Goal: Information Seeking & Learning: Learn about a topic

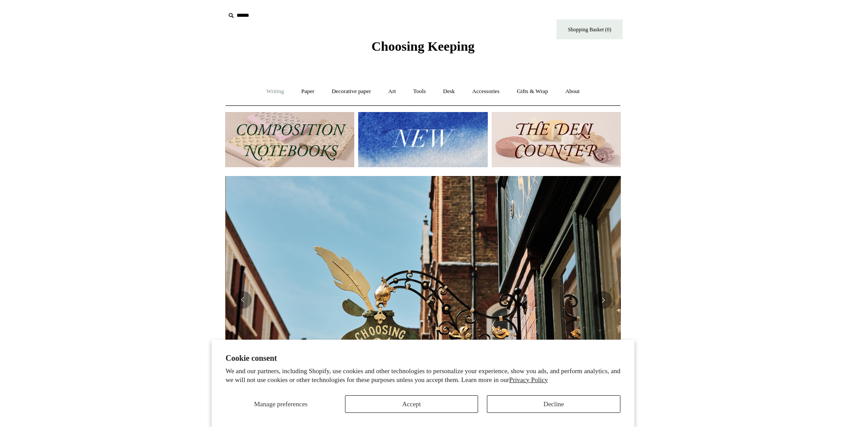
scroll to position [0, 396]
click at [538, 407] on button "Decline" at bounding box center [554, 404] width 134 height 18
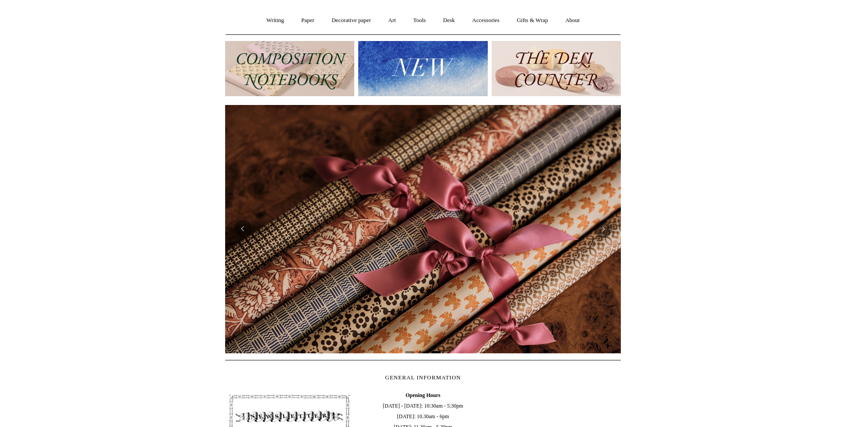
scroll to position [0, 0]
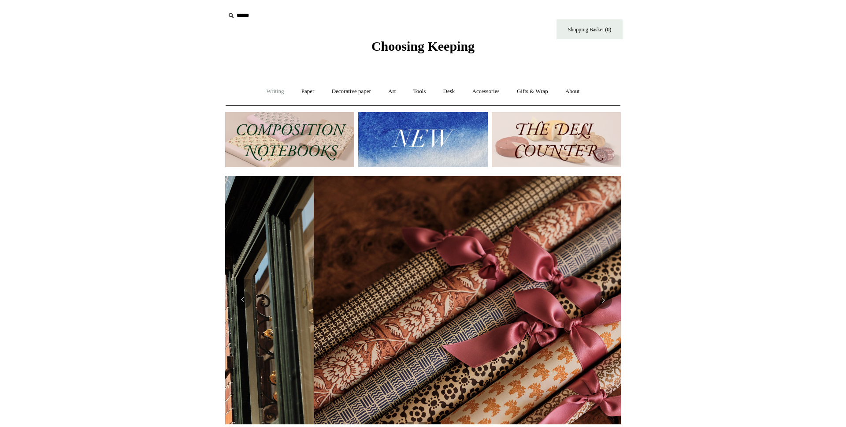
click at [279, 93] on link "Writing +" at bounding box center [276, 91] width 34 height 23
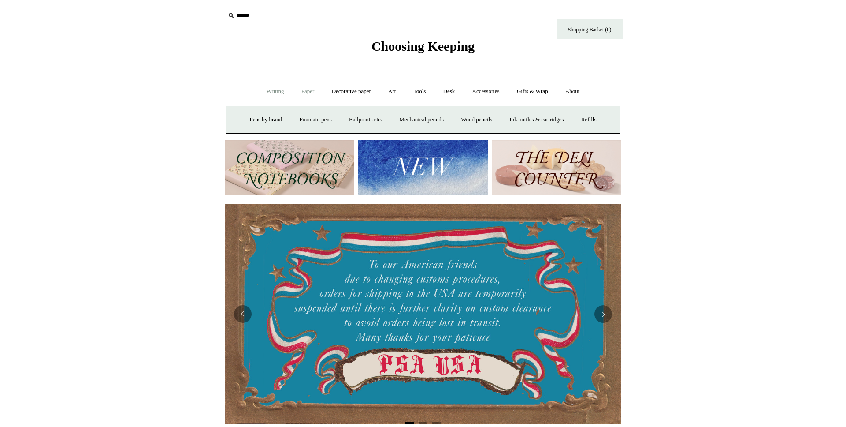
click at [307, 91] on link "Paper +" at bounding box center [308, 91] width 29 height 23
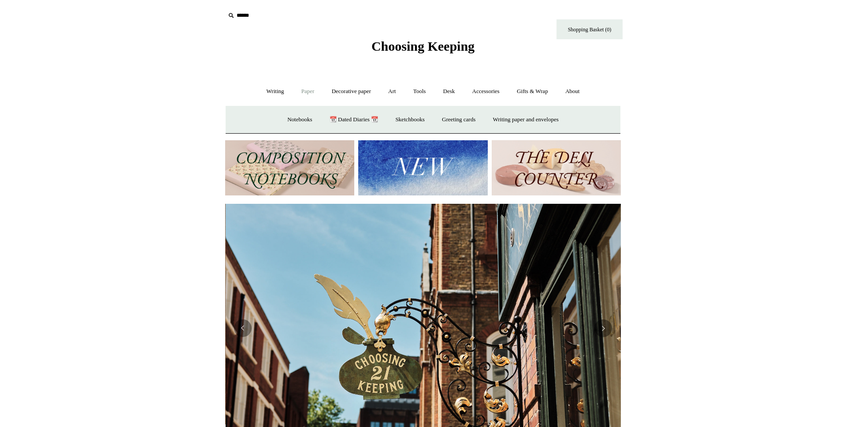
scroll to position [0, 396]
click at [300, 119] on link "Notebooks +" at bounding box center [299, 119] width 41 height 23
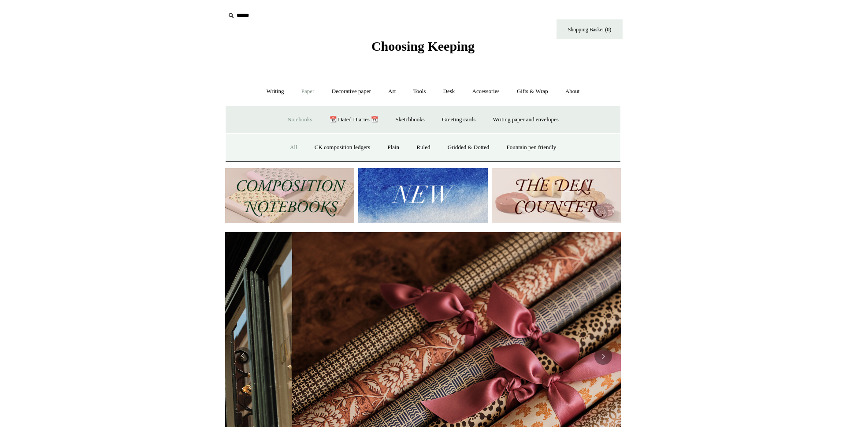
scroll to position [0, 792]
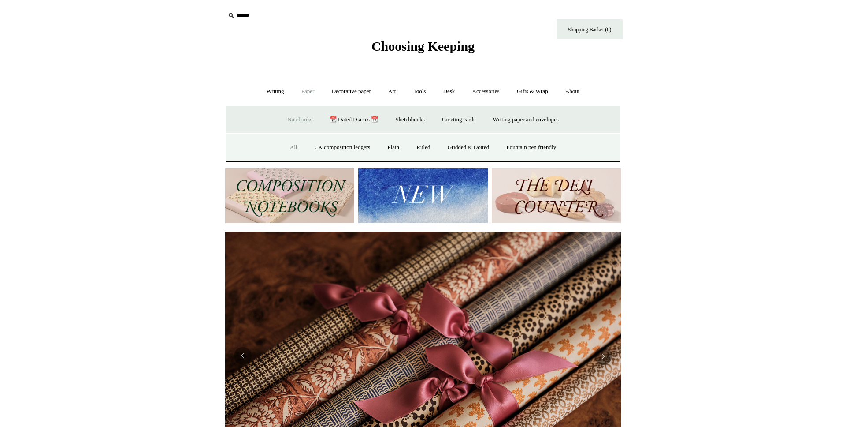
click at [285, 147] on link "All" at bounding box center [293, 147] width 23 height 23
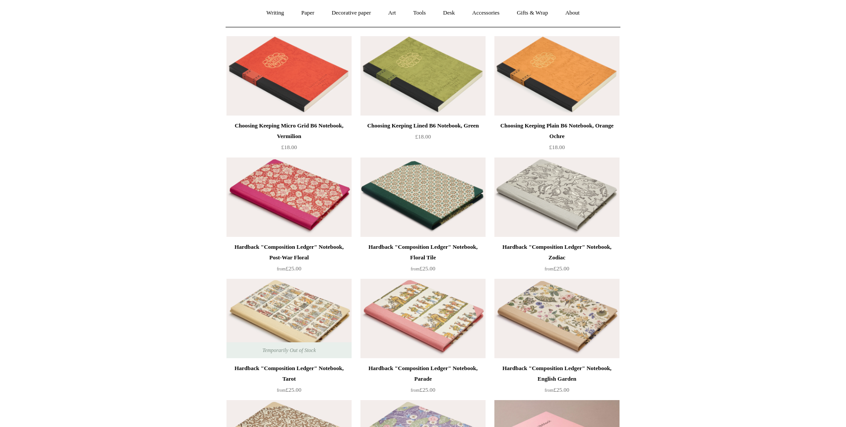
scroll to position [16, 0]
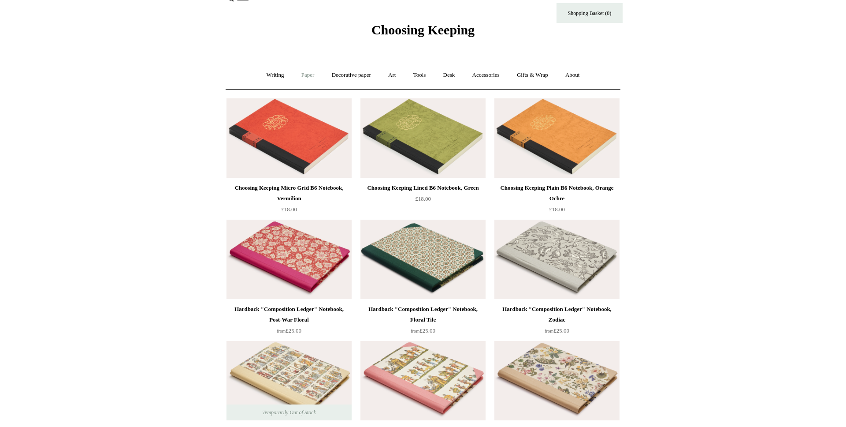
click at [309, 75] on link "Paper +" at bounding box center [308, 74] width 29 height 23
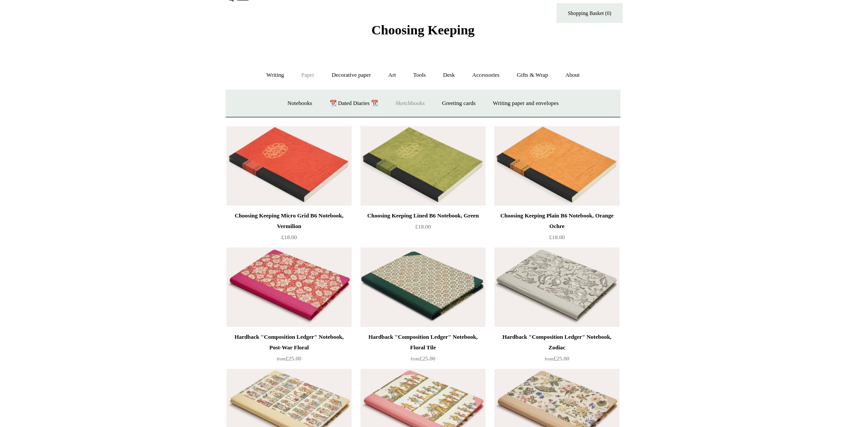
click at [416, 101] on link "Sketchbooks +" at bounding box center [410, 103] width 45 height 23
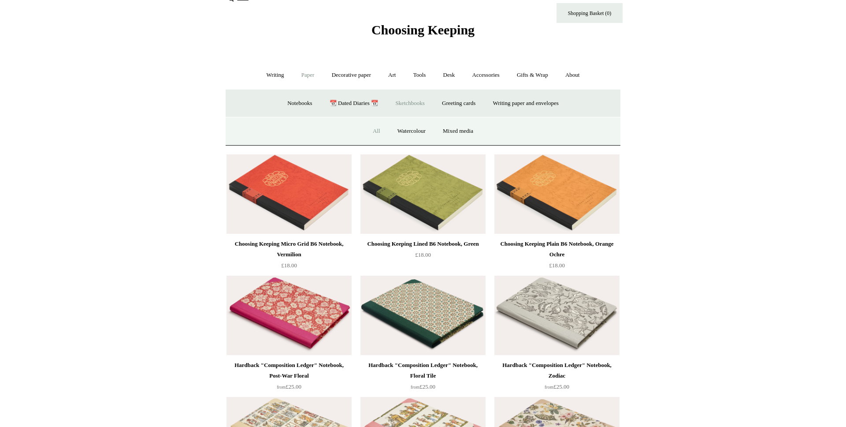
click at [370, 134] on link "All" at bounding box center [376, 130] width 23 height 23
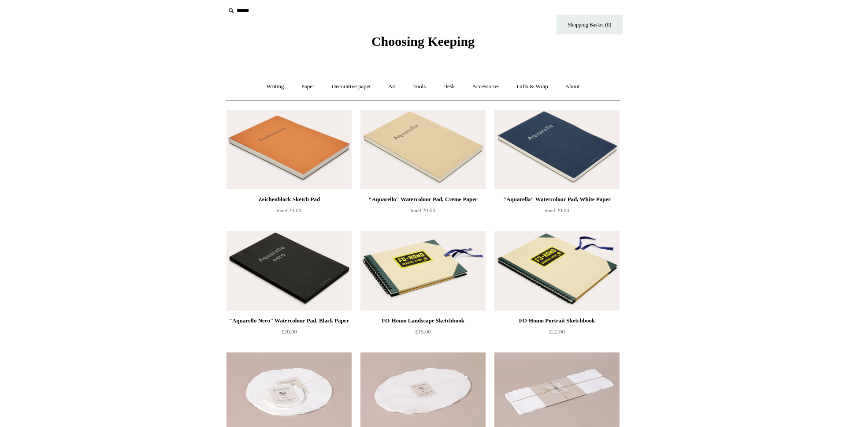
scroll to position [5, 0]
click at [573, 172] on img at bounding box center [557, 148] width 125 height 79
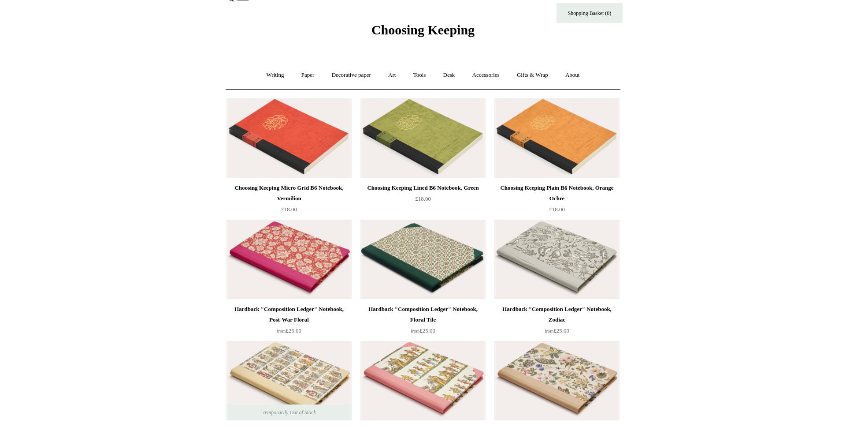
scroll to position [20, 0]
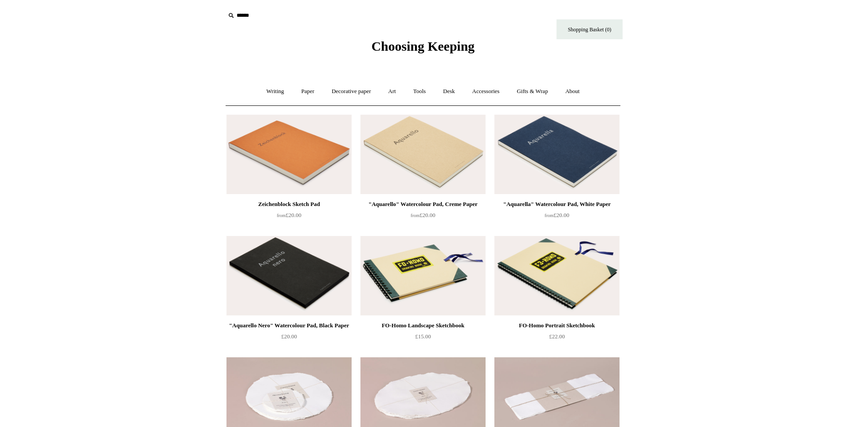
click at [263, 146] on img at bounding box center [289, 154] width 125 height 79
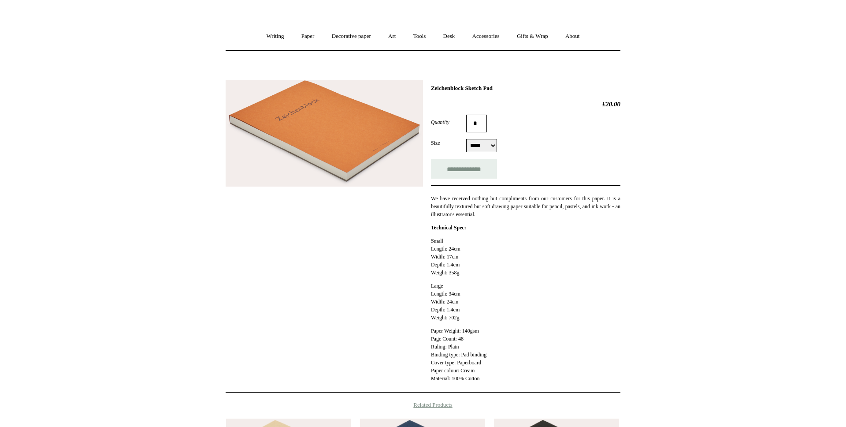
scroll to position [52, 0]
